Goal: Task Accomplishment & Management: Use online tool/utility

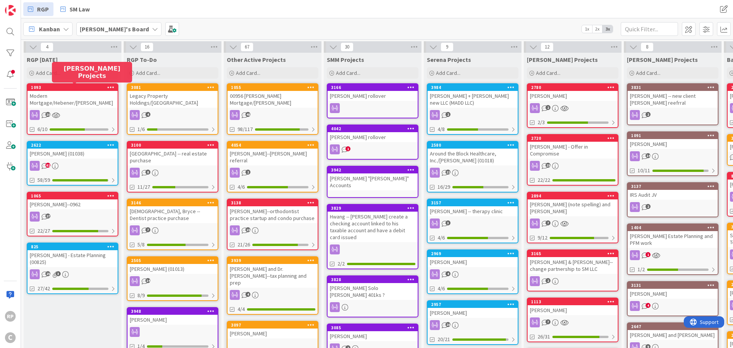
click at [270, 94] on div "00956 [PERSON_NAME] Mortgage/[PERSON_NAME]" at bounding box center [273, 99] width 90 height 17
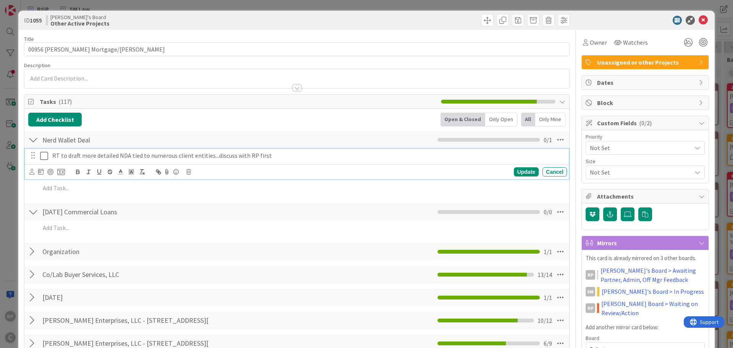
click at [297, 153] on p "RT to draft more detailed NDA tied to numerous client entities...discuss with R…" at bounding box center [308, 155] width 512 height 9
drag, startPoint x: 384, startPoint y: 156, endPoint x: 267, endPoint y: 160, distance: 117.3
click at [267, 160] on p "RT to draft more detailed NDA tied to numerous client entities...discuss with R…" at bounding box center [308, 155] width 512 height 9
copy p "RT drafted, RP updated and sent to client"
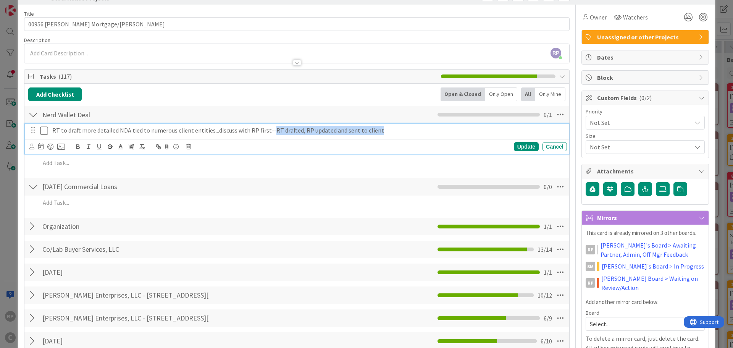
scroll to position [38, 0]
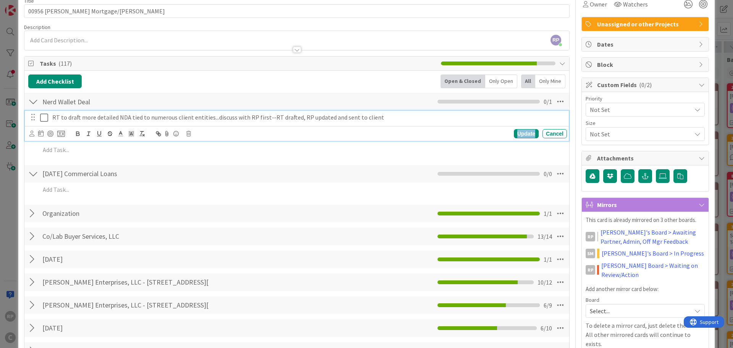
click at [527, 132] on div "Update" at bounding box center [526, 133] width 25 height 9
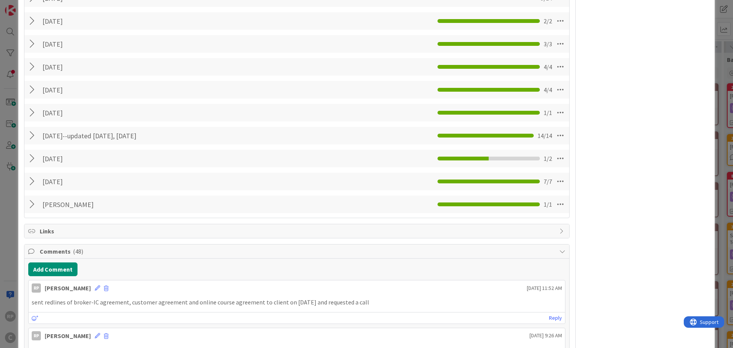
scroll to position [573, 0]
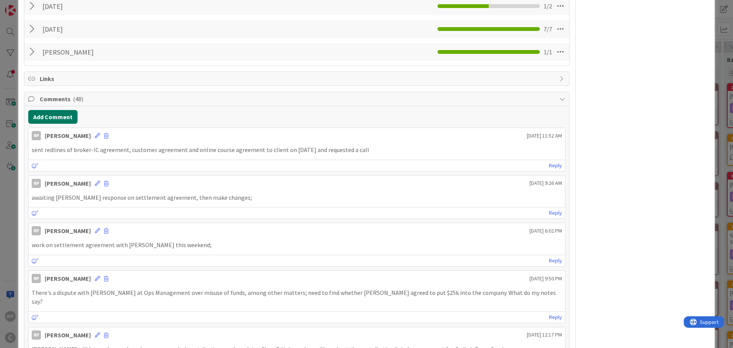
click at [60, 117] on button "Add Comment" at bounding box center [52, 117] width 49 height 14
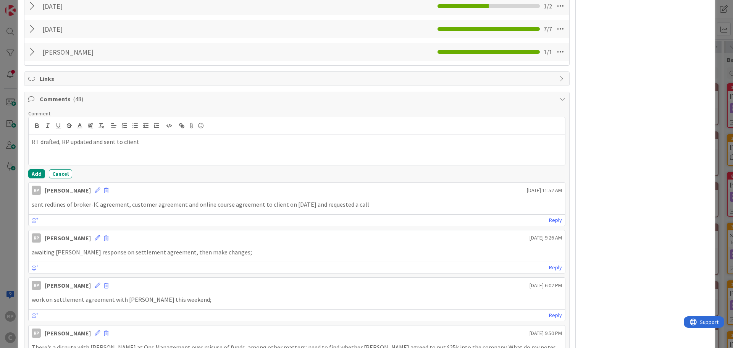
click at [57, 143] on p "RT drafted, RP updated and sent to client" at bounding box center [297, 141] width 530 height 9
click at [192, 142] on p "RT drafted NDA, RP updated and sent to client" at bounding box center [297, 141] width 530 height 9
click at [35, 171] on button "Add" at bounding box center [36, 173] width 17 height 9
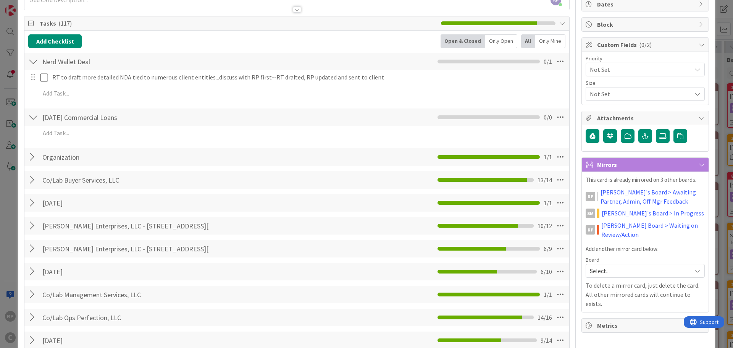
scroll to position [0, 0]
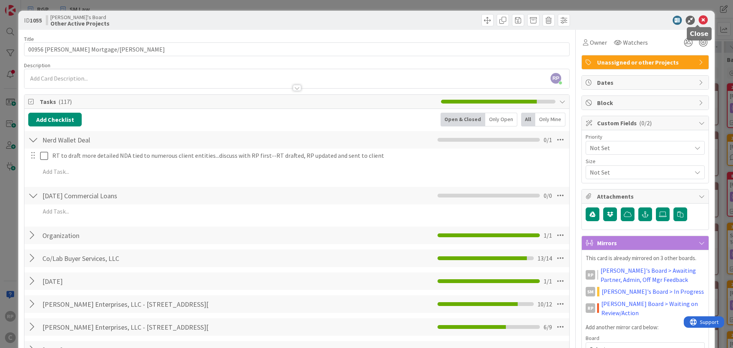
click at [699, 19] on icon at bounding box center [703, 20] width 9 height 9
